Goal: Task Accomplishment & Management: Manage account settings

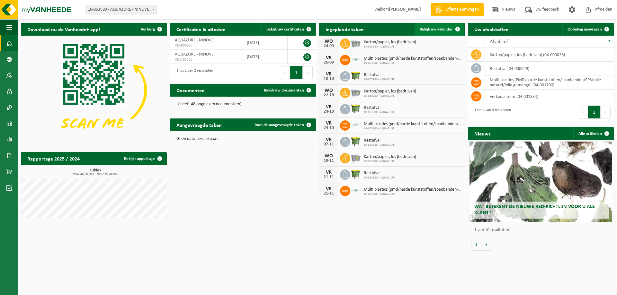
click at [434, 29] on span "Bekijk uw kalender" at bounding box center [436, 29] width 33 height 4
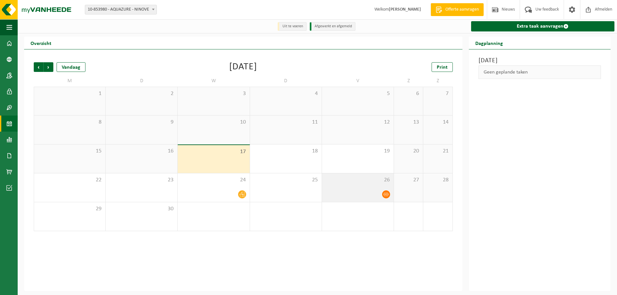
click at [387, 194] on icon at bounding box center [385, 194] width 5 height 5
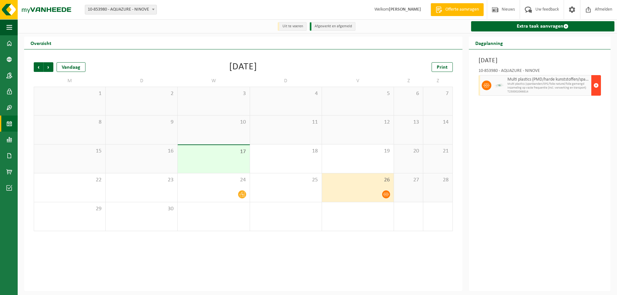
click at [596, 86] on span "button" at bounding box center [596, 85] width 5 height 13
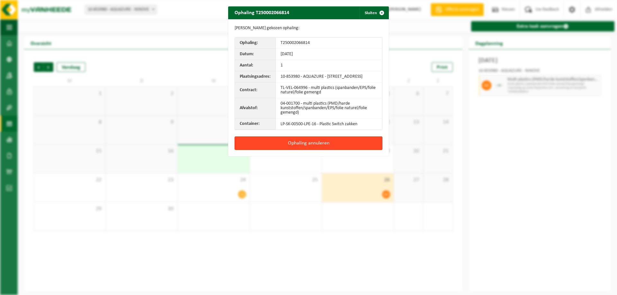
click at [291, 150] on button "Ophaling annuleren" at bounding box center [309, 143] width 148 height 13
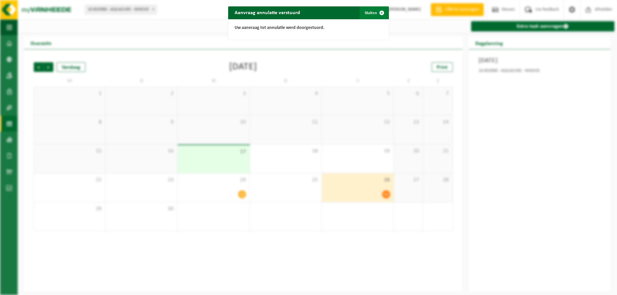
click at [380, 13] on span "button" at bounding box center [381, 12] width 13 height 13
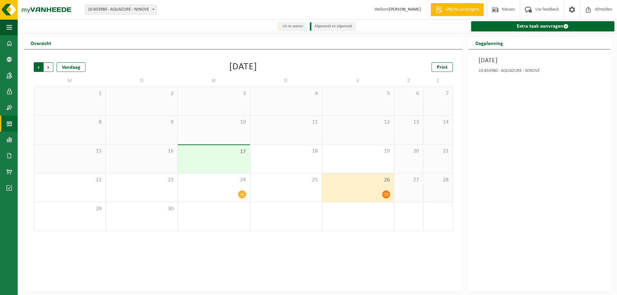
click at [49, 67] on span "Volgende" at bounding box center [49, 67] width 10 height 10
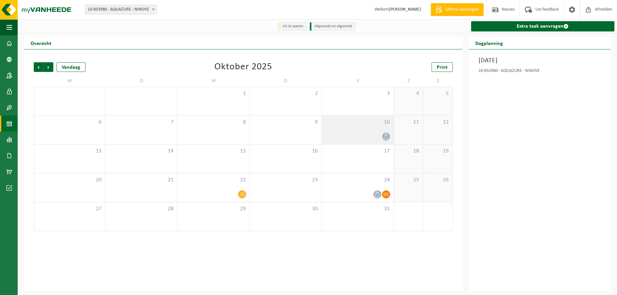
click at [386, 138] on icon at bounding box center [385, 136] width 5 height 5
